Goal: Find specific page/section: Find specific page/section

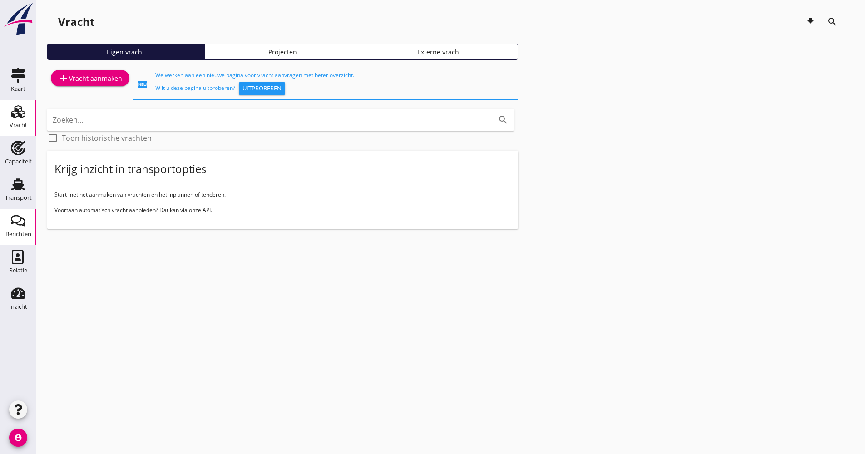
click at [26, 233] on div "Berichten" at bounding box center [18, 234] width 26 height 6
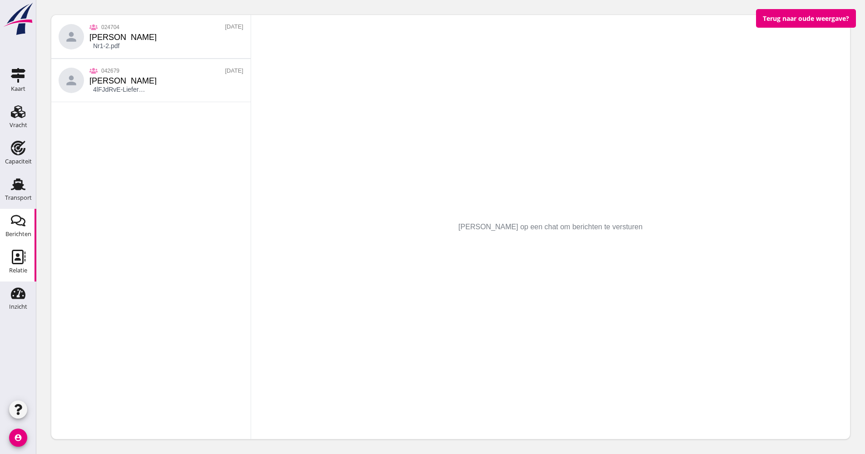
click at [12, 259] on use at bounding box center [19, 257] width 14 height 15
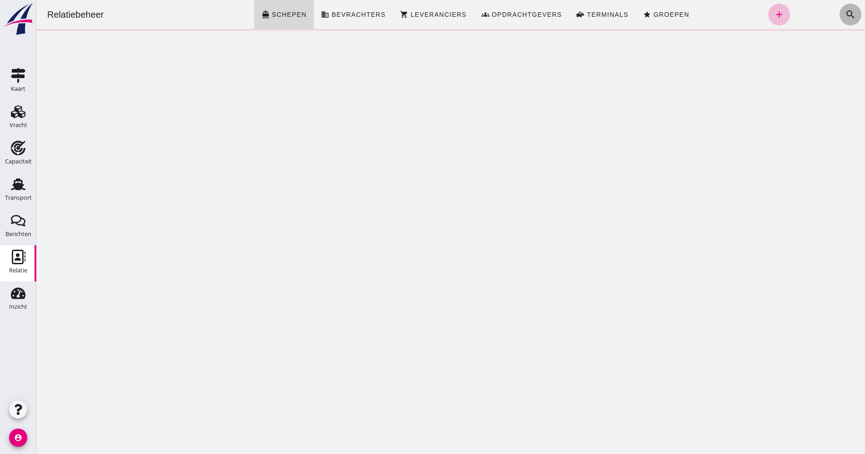
click at [845, 14] on icon "search" at bounding box center [850, 14] width 11 height 11
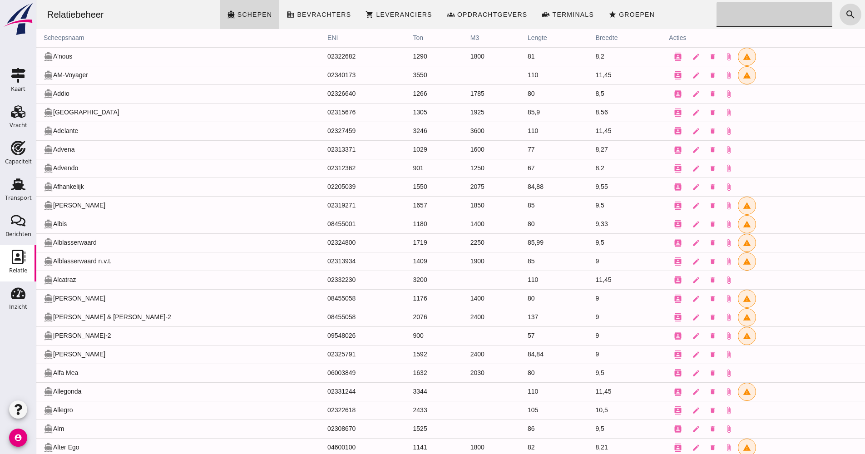
click at [742, 11] on input "Zoeken..." at bounding box center [772, 14] width 111 height 25
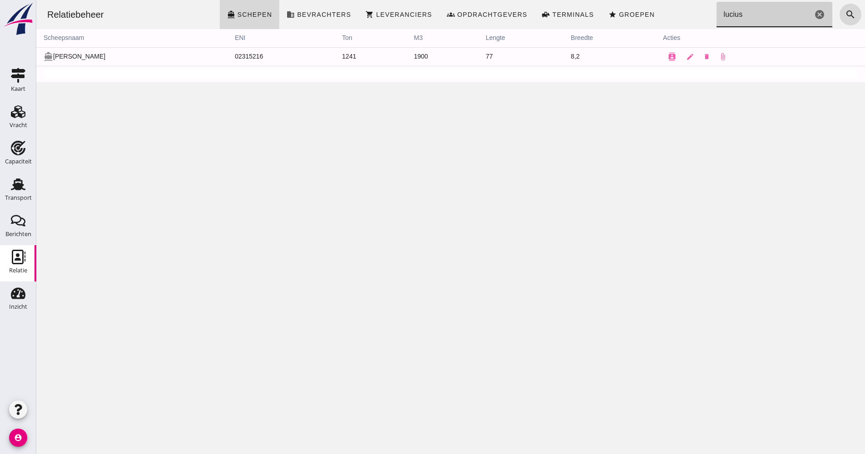
type input "lucius"
